Goal: Obtain resource: Download file/media

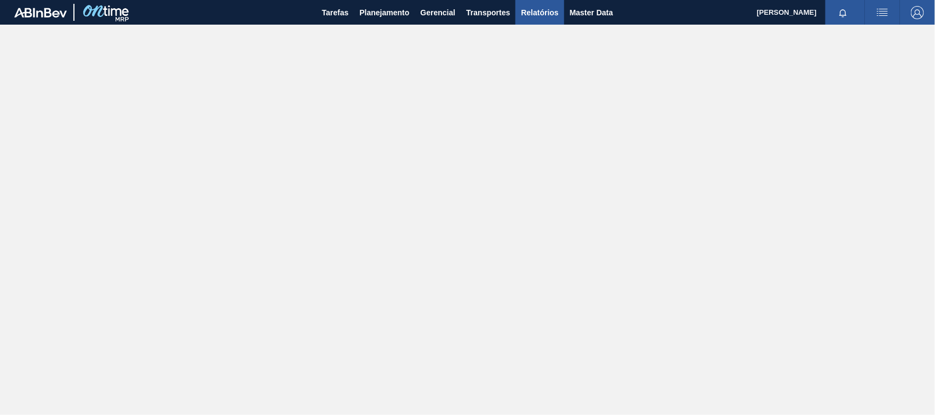
click at [534, 7] on span "Relatórios" at bounding box center [539, 12] width 37 height 13
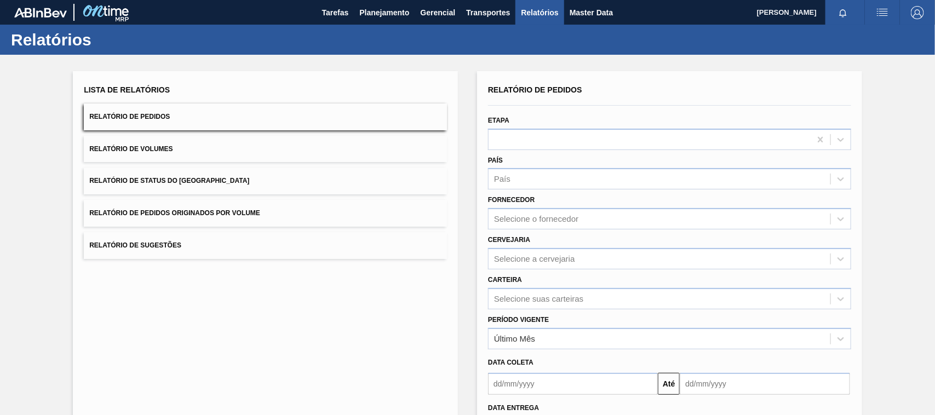
click at [162, 215] on span "Relatório de Pedidos Originados por Volume" at bounding box center [174, 213] width 171 height 8
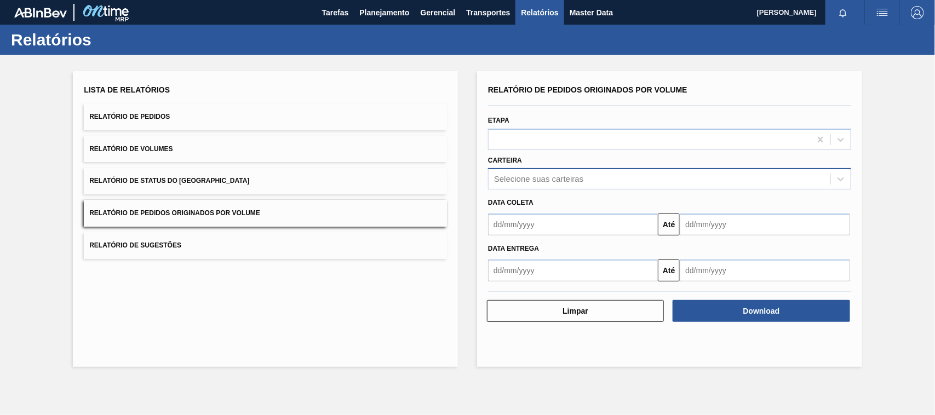
click at [505, 182] on div "Selecione suas carteiras" at bounding box center [538, 179] width 89 height 9
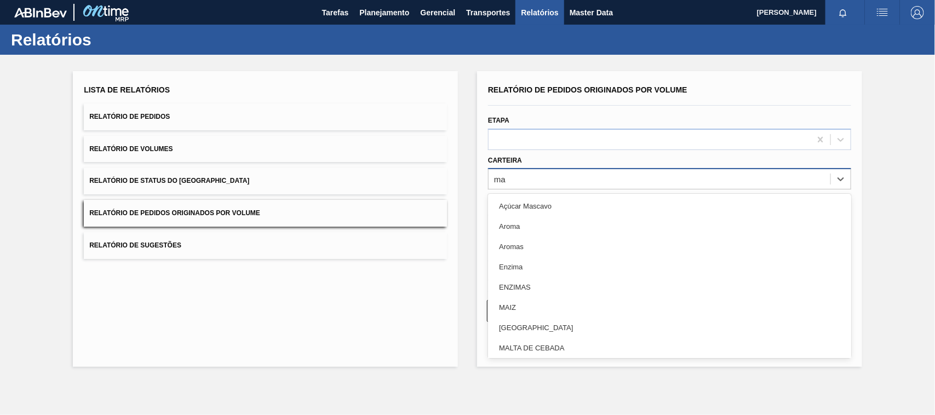
type input "mal"
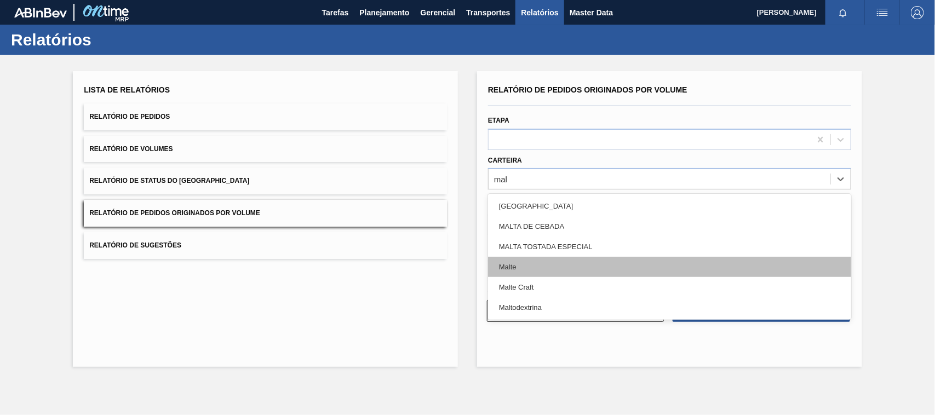
click at [511, 266] on div "Malte" at bounding box center [669, 267] width 363 height 20
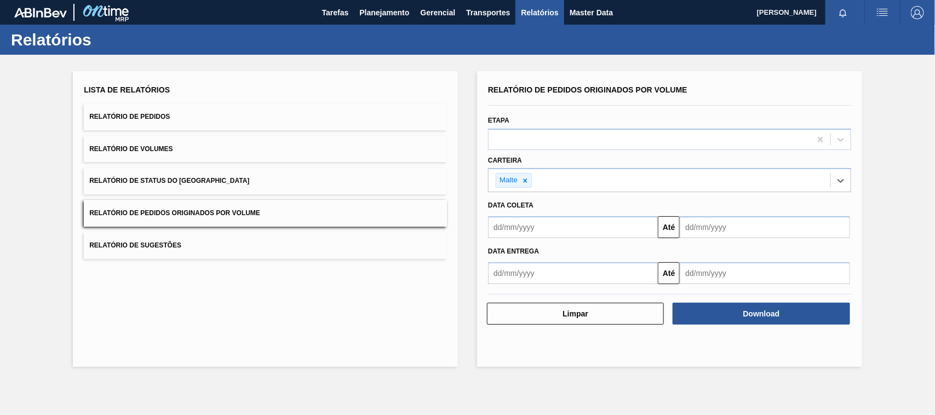
click at [516, 228] on input "text" at bounding box center [573, 227] width 170 height 22
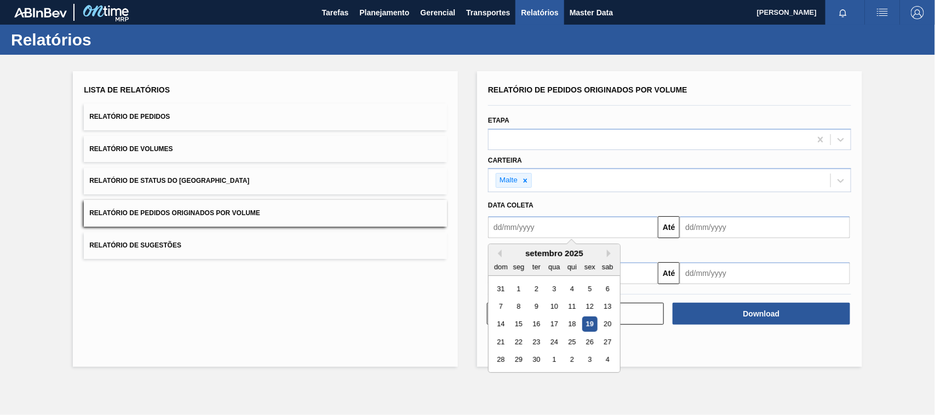
type input "[DATE]"
click at [554, 290] on div "1" at bounding box center [554, 289] width 15 height 15
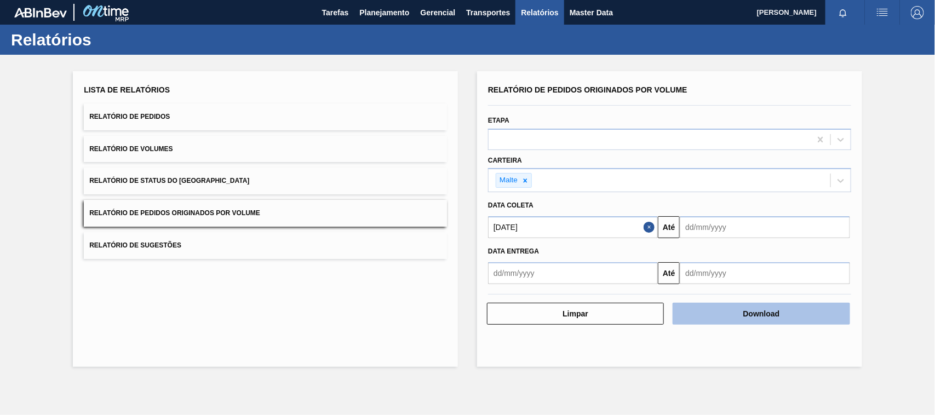
click at [754, 308] on button "Download" at bounding box center [761, 314] width 177 height 22
